Goal: Information Seeking & Learning: Learn about a topic

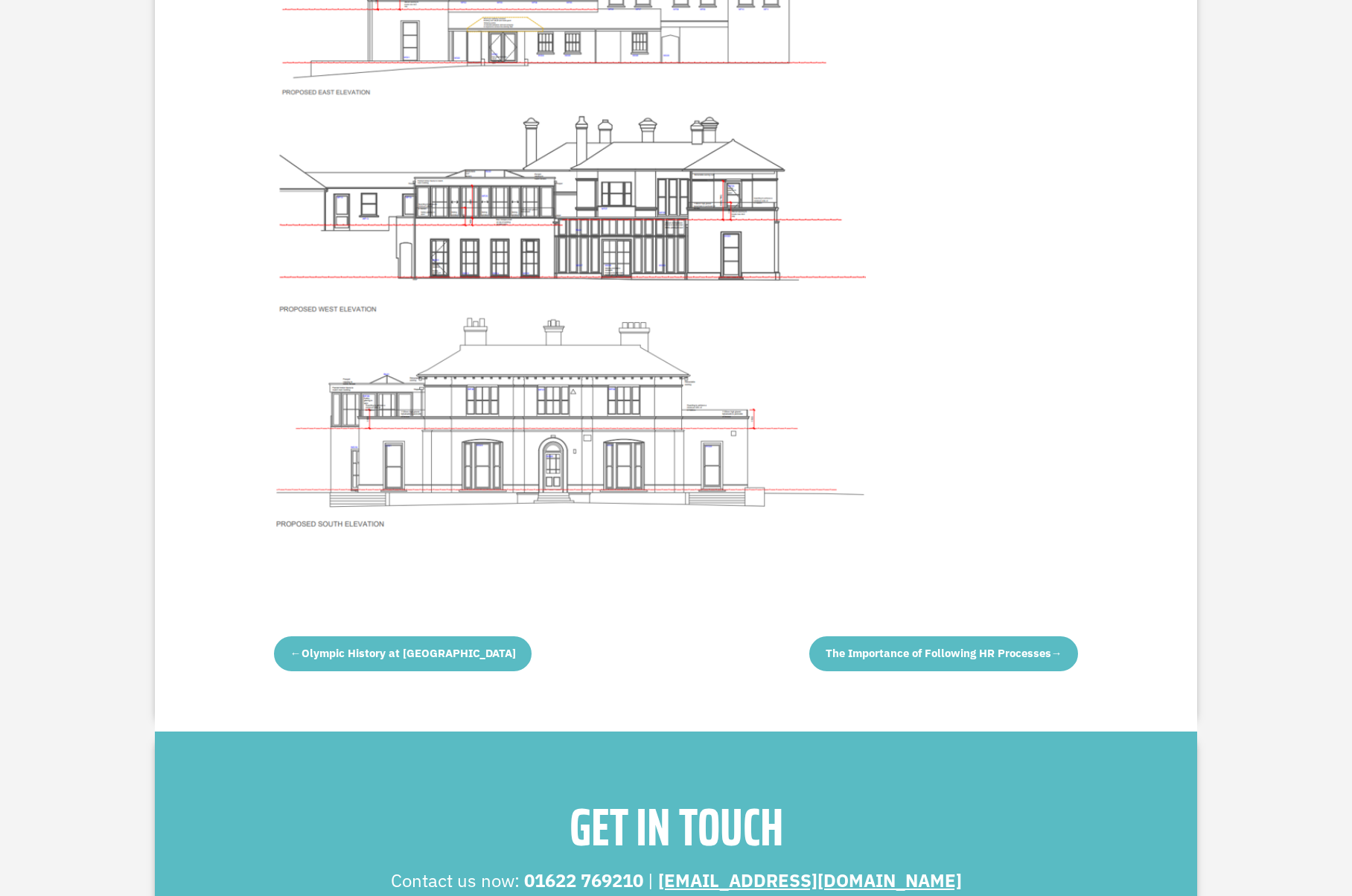
scroll to position [3025, 0]
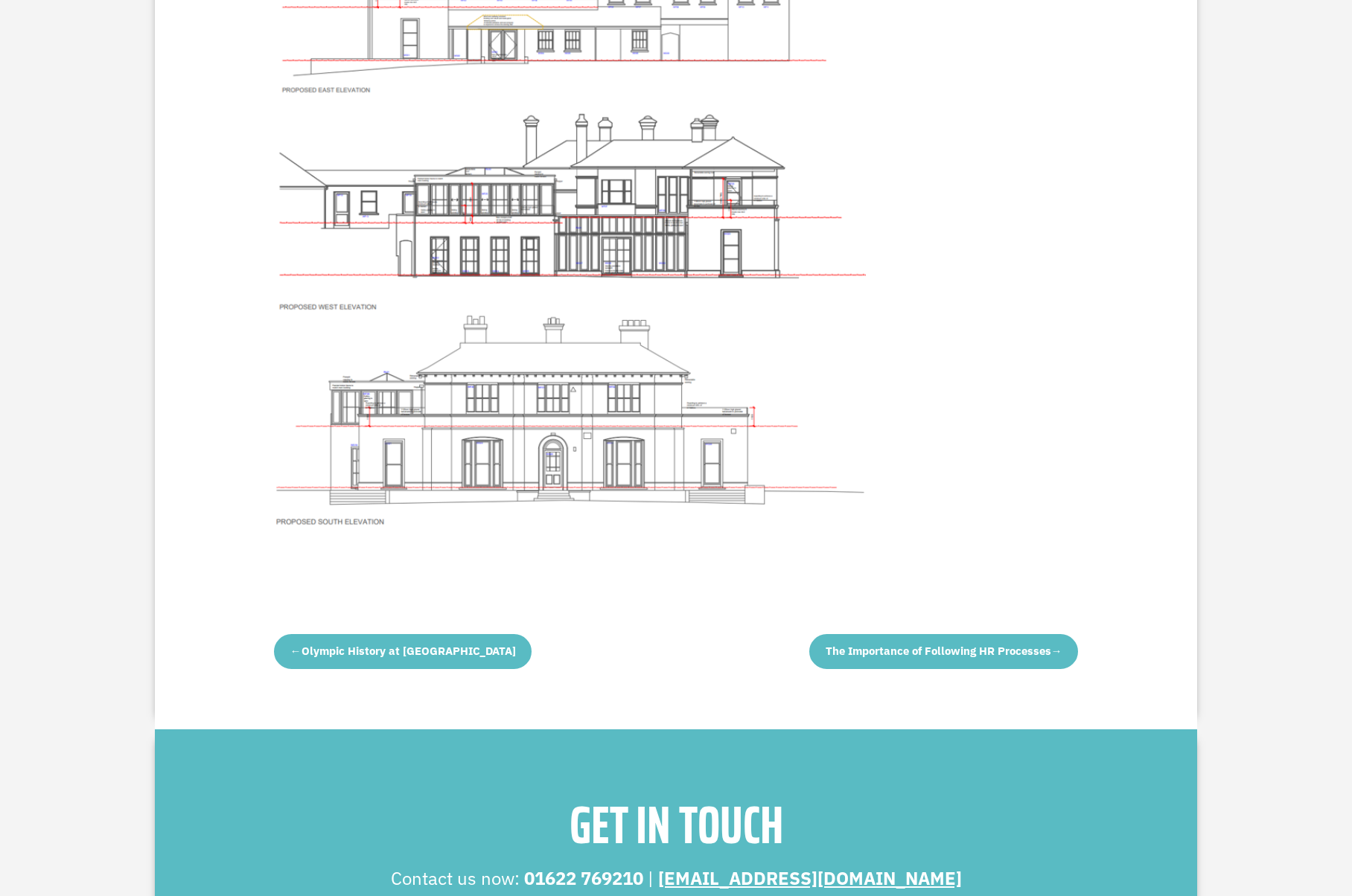
click at [452, 644] on span "Olympic History at [GEOGRAPHIC_DATA]" at bounding box center [409, 651] width 215 height 15
click at [398, 644] on span "Olympic History at [GEOGRAPHIC_DATA]" at bounding box center [409, 651] width 215 height 15
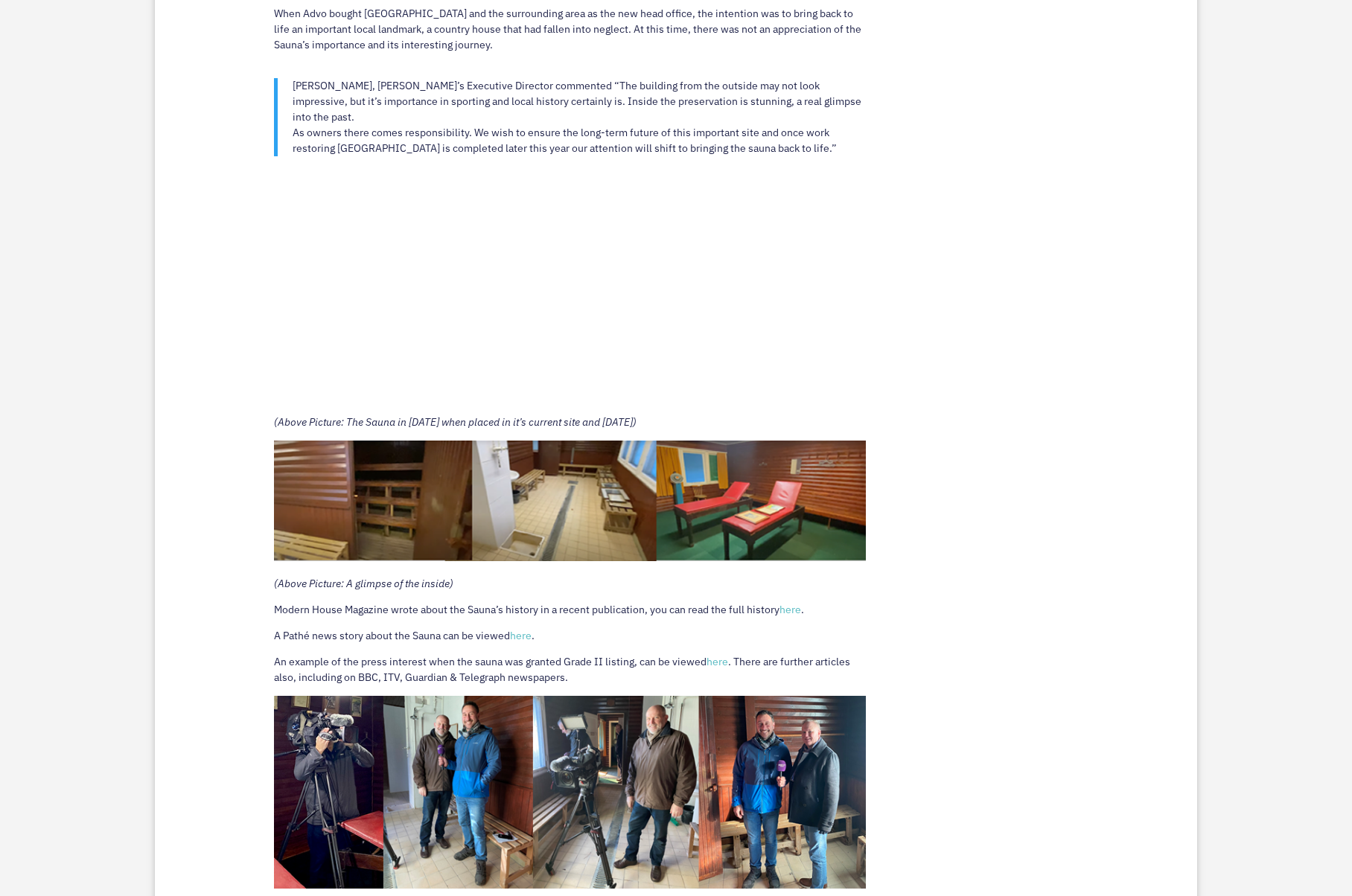
scroll to position [1343, 0]
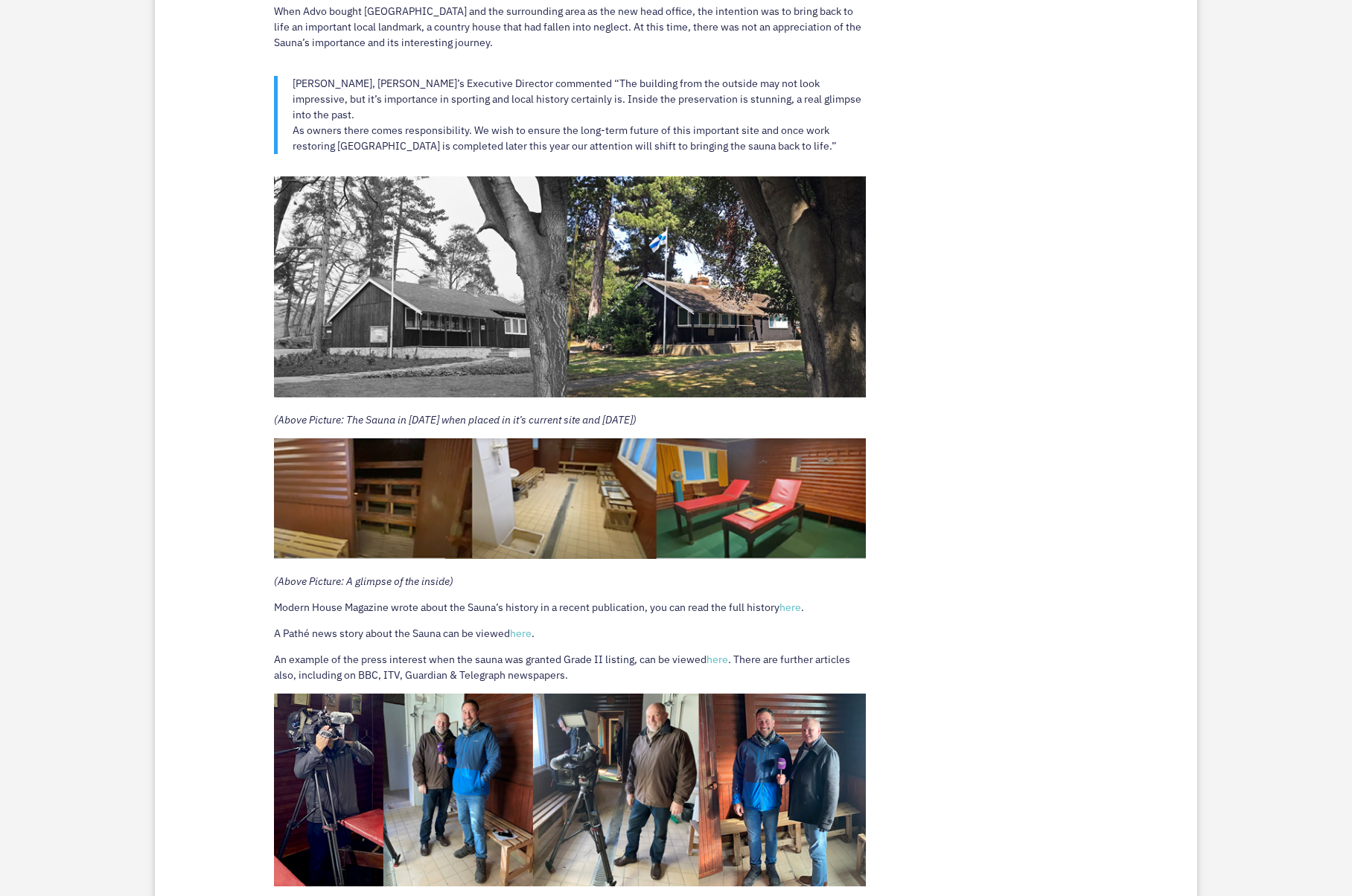
drag, startPoint x: 0, startPoint y: 0, endPoint x: 553, endPoint y: 601, distance: 816.7
click at [553, 626] on p "A Pathé news story about the Sauna can be viewed here ." at bounding box center [570, 639] width 592 height 26
click at [526, 627] on link "here" at bounding box center [521, 633] width 22 height 14
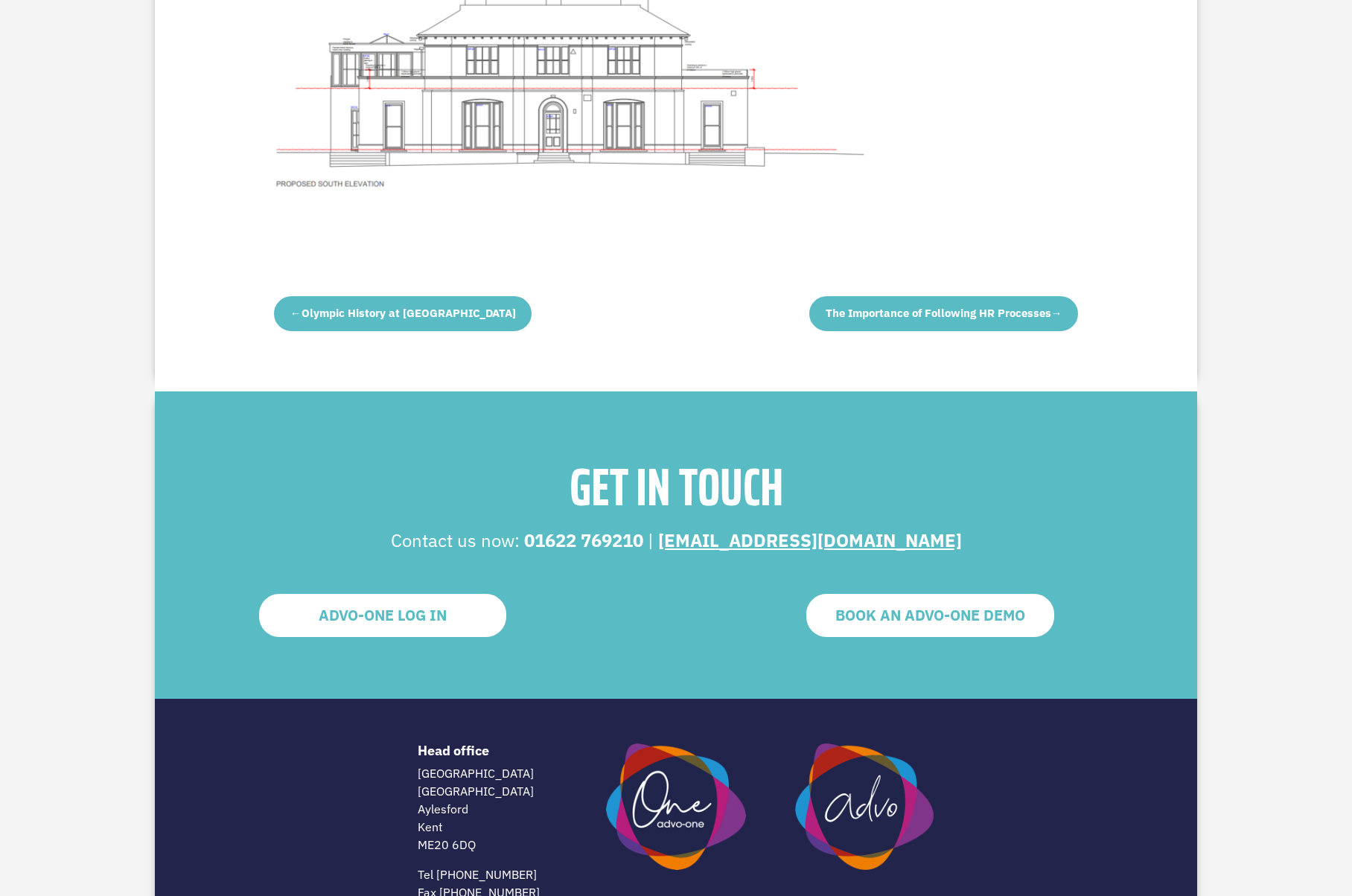
scroll to position [3422, 0]
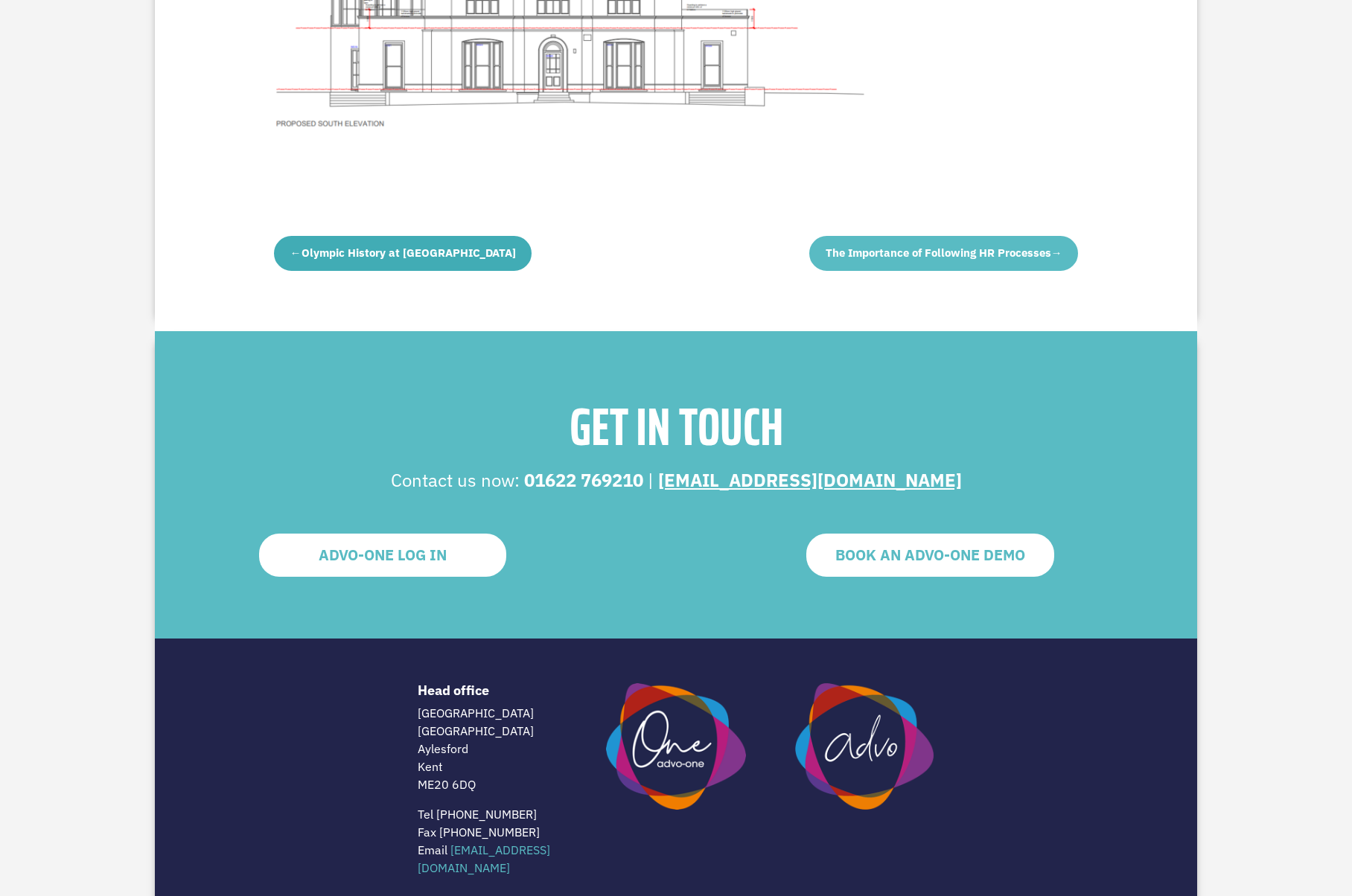
click at [357, 246] on span "Olympic History at [GEOGRAPHIC_DATA]" at bounding box center [409, 253] width 215 height 15
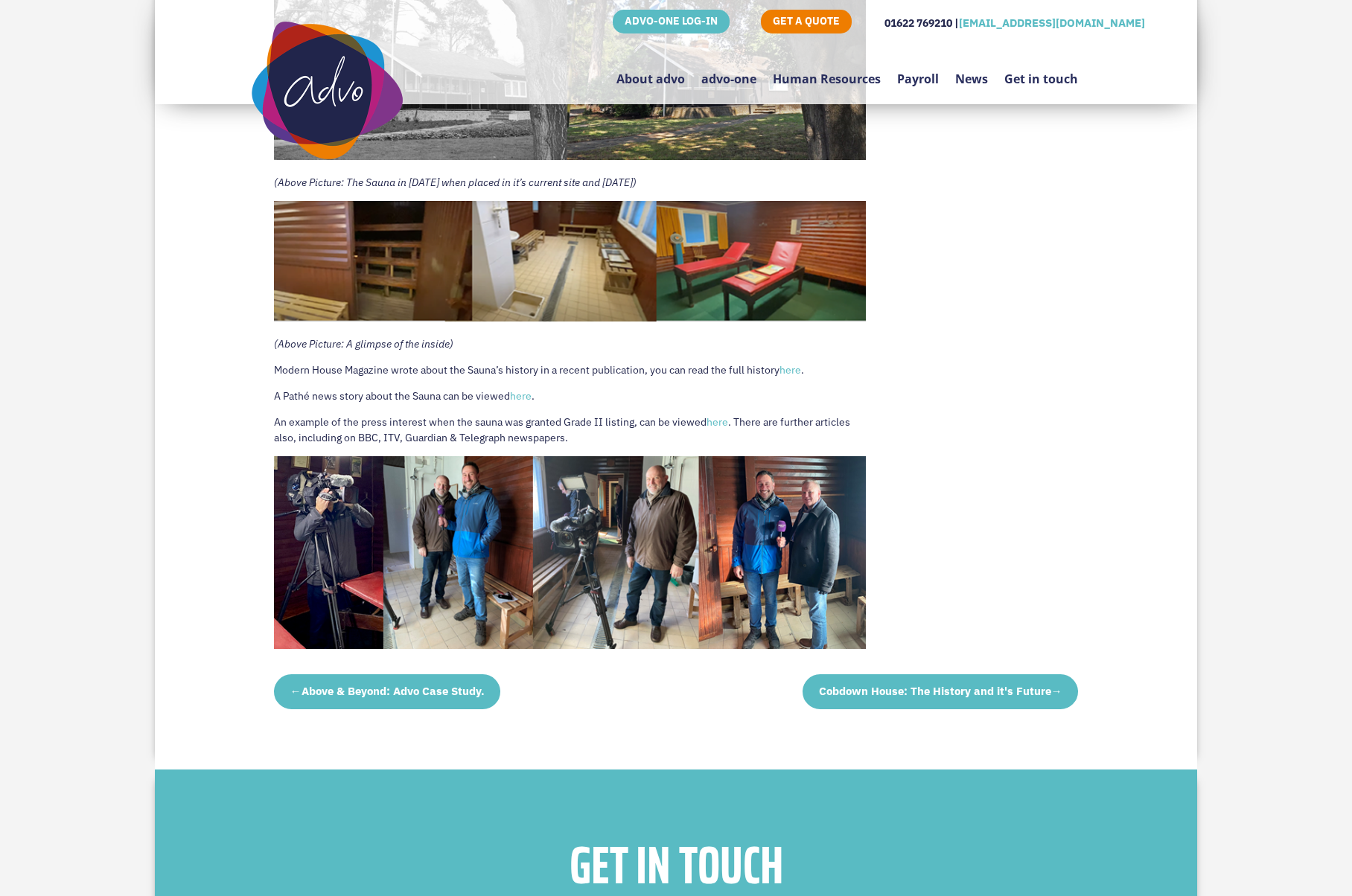
scroll to position [1507, 0]
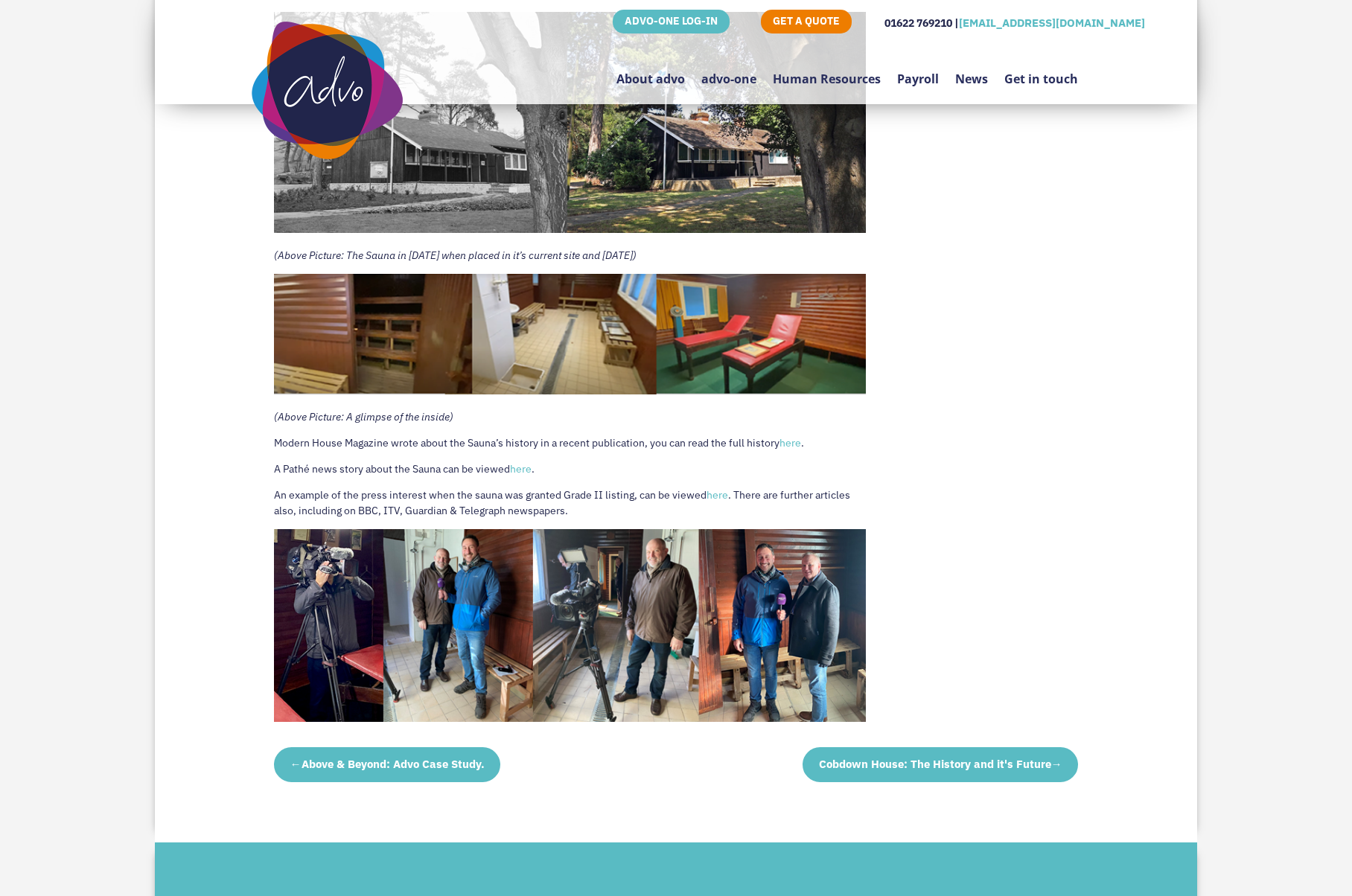
click at [716, 488] on link "here" at bounding box center [718, 495] width 22 height 14
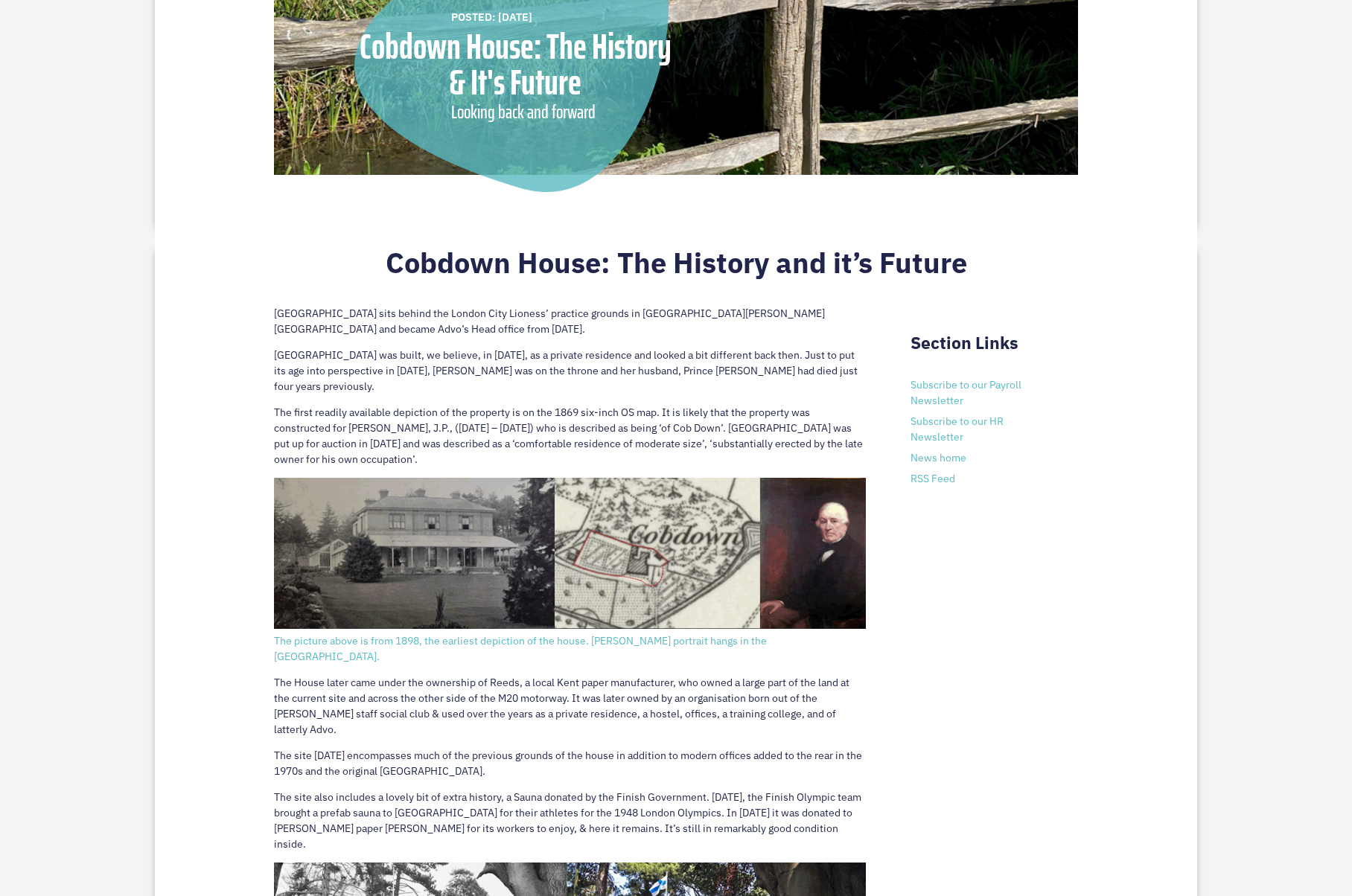
scroll to position [719, 0]
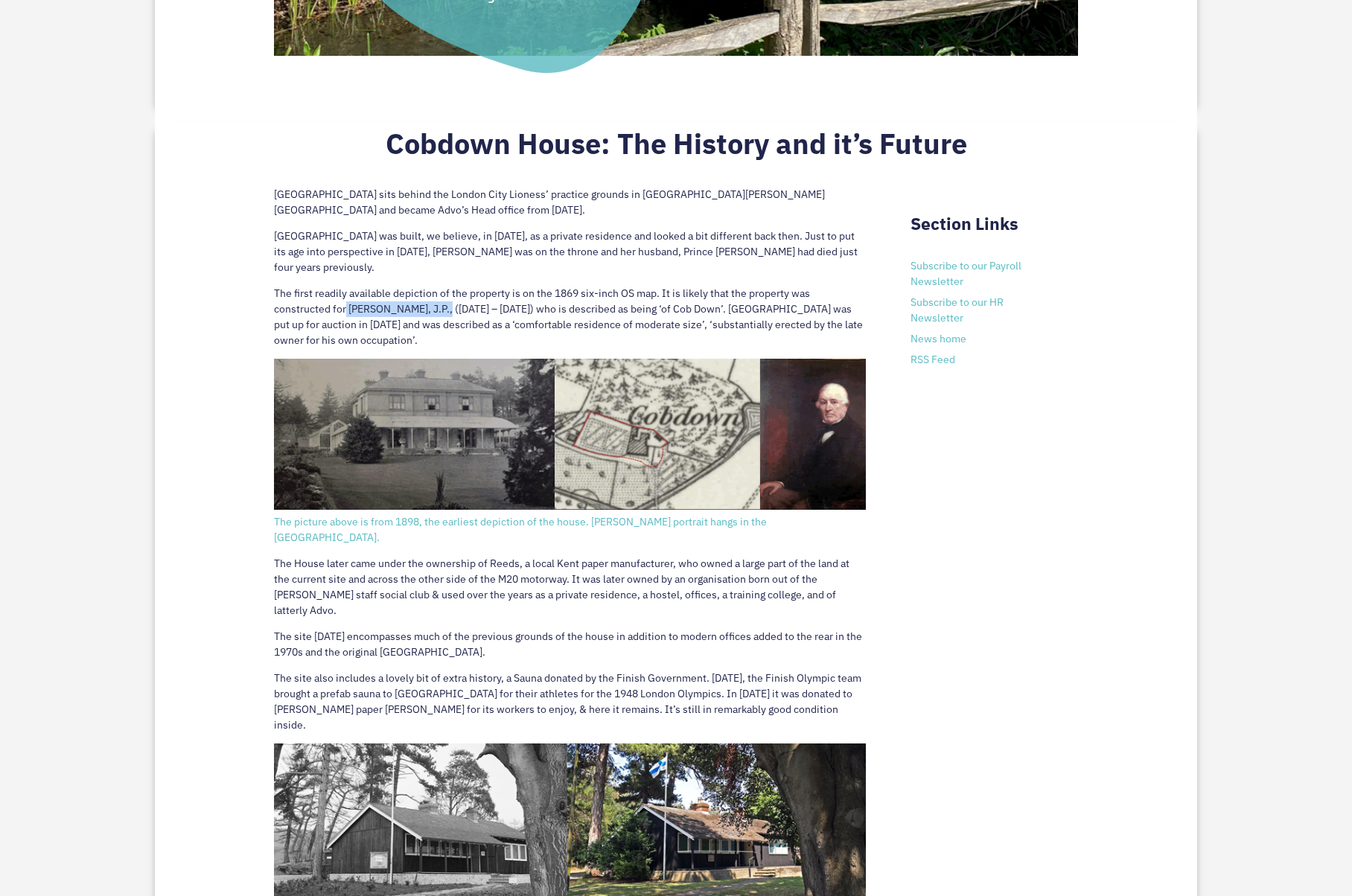
drag, startPoint x: 347, startPoint y: 291, endPoint x: 435, endPoint y: 289, distance: 88.0
click at [435, 289] on p "The first readily available depiction of the property is on the 1869 six-inch O…" at bounding box center [570, 322] width 592 height 73
copy p "[PERSON_NAME], J.P."
